Goal: Task Accomplishment & Management: Complete application form

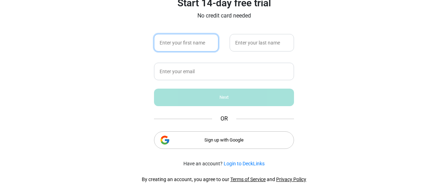
click at [181, 44] on input "text" at bounding box center [186, 43] width 64 height 18
type input "[PERSON_NAME]"
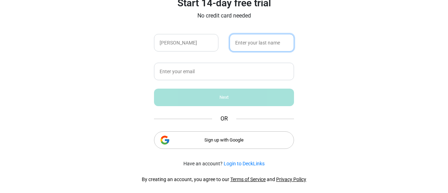
click at [249, 46] on input "text" at bounding box center [262, 43] width 64 height 18
type input "[PERSON_NAME]"
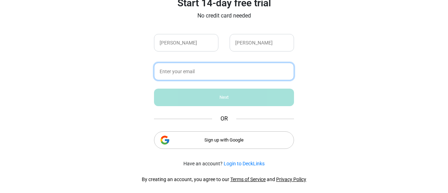
click at [240, 67] on input "text" at bounding box center [224, 72] width 140 height 18
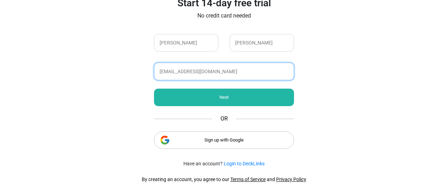
type input "[EMAIL_ADDRESS][DOMAIN_NAME]"
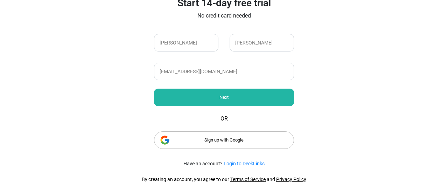
click at [221, 104] on div "Next" at bounding box center [224, 98] width 140 height 18
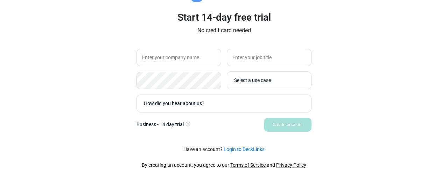
click at [247, 87] on div "Select a use case" at bounding box center [268, 81] width 74 height 14
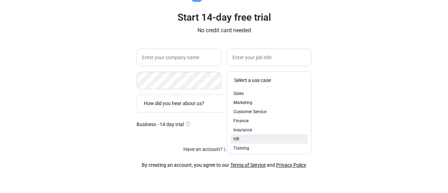
scroll to position [29, 0]
click at [249, 146] on div "Other" at bounding box center [269, 146] width 71 height 6
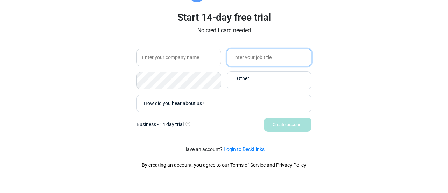
click at [262, 59] on input "text" at bounding box center [269, 58] width 85 height 18
click at [286, 129] on div "Create account" at bounding box center [224, 125] width 175 height 14
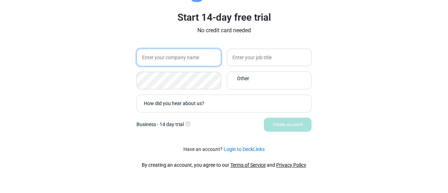
click at [182, 59] on input "text" at bounding box center [179, 58] width 85 height 18
type input "dont have"
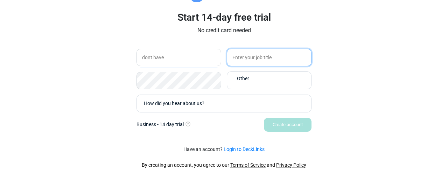
click at [255, 51] on input "text" at bounding box center [269, 58] width 85 height 18
type input "teacher"
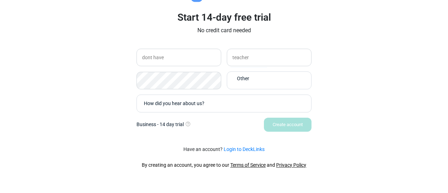
click at [225, 104] on div "How did you hear about us?" at bounding box center [226, 103] width 164 height 7
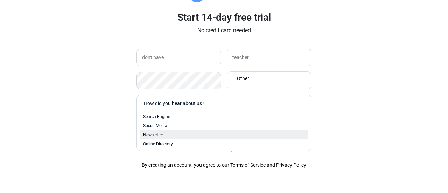
scroll to position [29, 0]
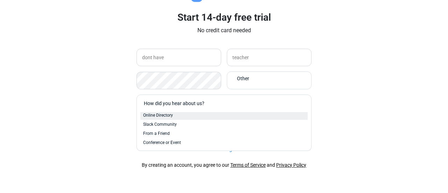
click at [174, 119] on div "Online Directory" at bounding box center [223, 115] width 167 height 9
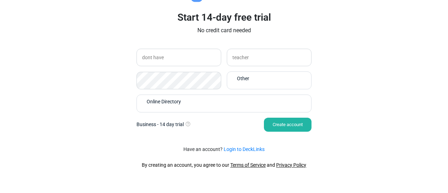
click at [280, 128] on div "Create account" at bounding box center [288, 125] width 48 height 14
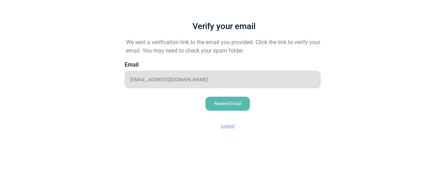
click at [224, 101] on div "Resend Email" at bounding box center [228, 104] width 44 height 14
